Goal: Register for event/course

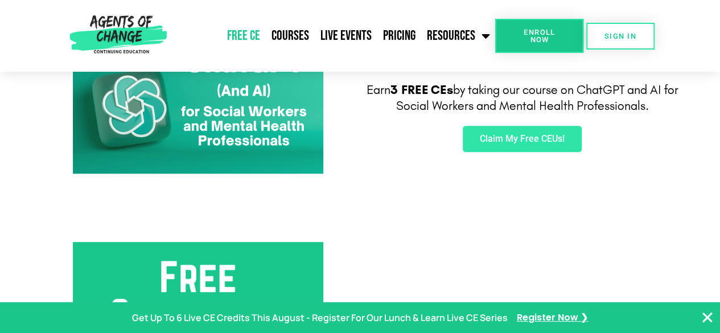
scroll to position [245, 0]
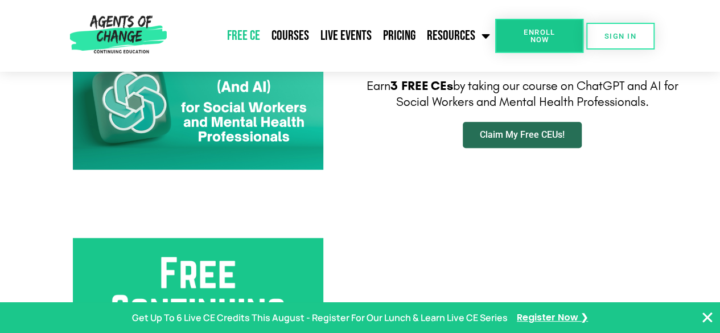
click at [497, 138] on span "Claim My Free CEUs!" at bounding box center [522, 134] width 85 height 9
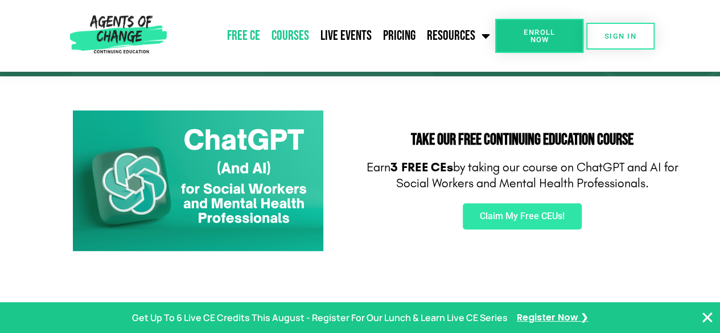
click at [308, 37] on link "Courses" at bounding box center [290, 36] width 49 height 28
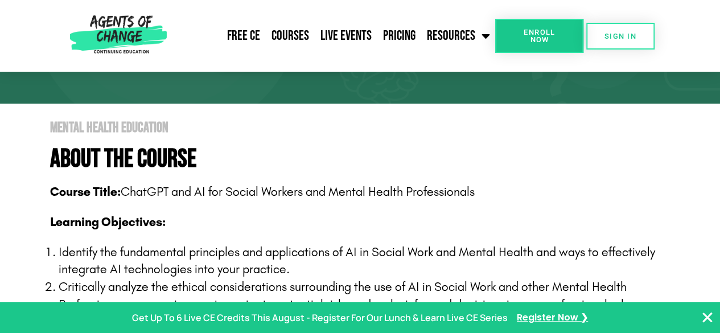
scroll to position [142, 0]
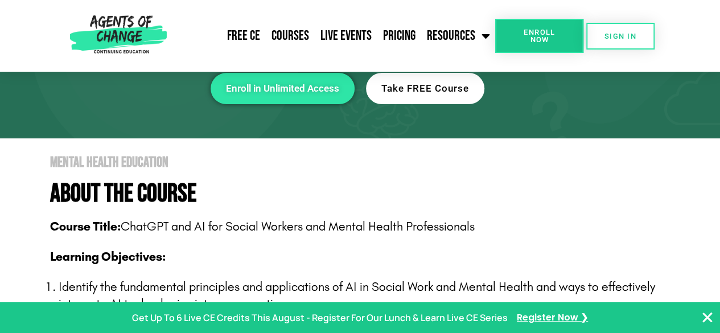
click at [434, 85] on span "Take FREE Course" at bounding box center [425, 89] width 88 height 10
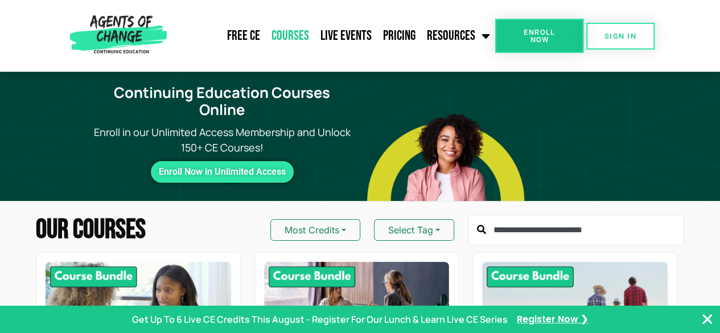
scroll to position [94, 0]
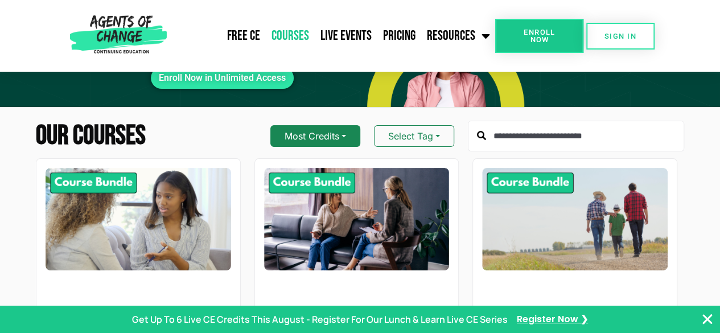
click at [334, 125] on button "Most Credits" at bounding box center [315, 136] width 90 height 22
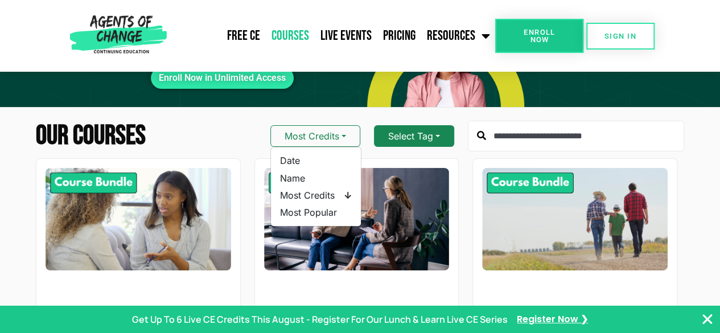
click at [426, 125] on button "Select Tag" at bounding box center [414, 136] width 80 height 22
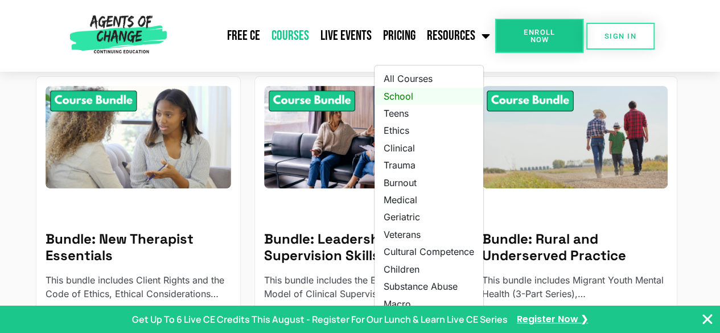
scroll to position [173, 0]
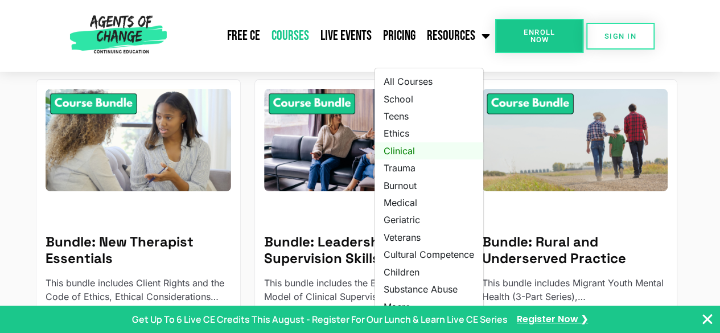
click at [402, 142] on link "Clinical" at bounding box center [429, 150] width 109 height 17
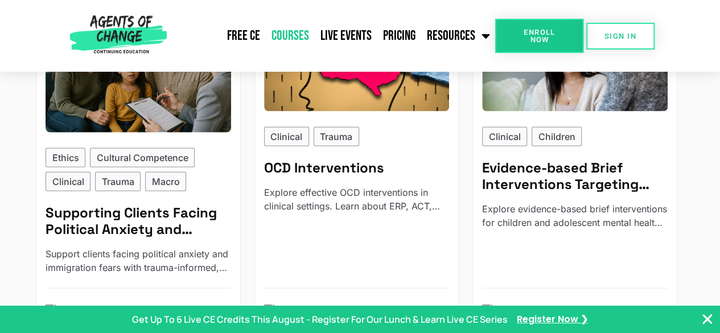
scroll to position [1230, 0]
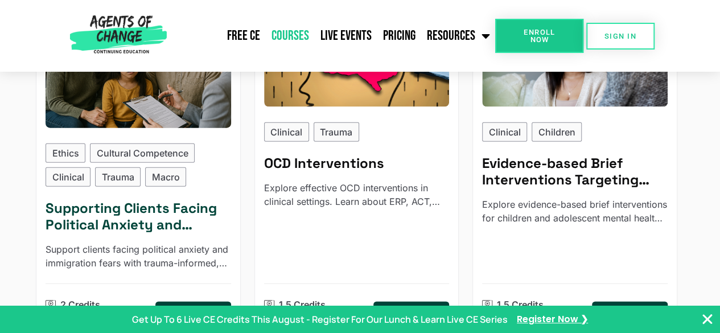
click at [56, 200] on h5 "Supporting Clients Facing Political Anxiety and Immigration Fears" at bounding box center [139, 216] width 186 height 33
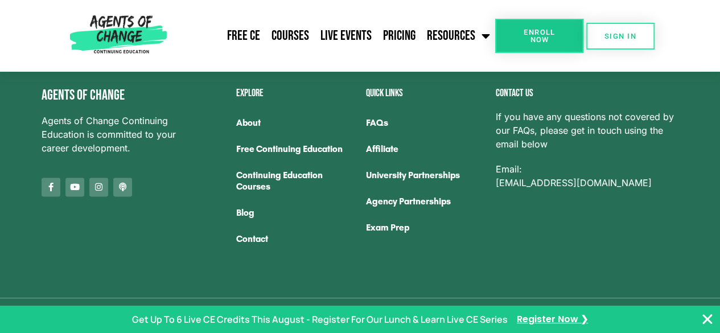
scroll to position [2889, 0]
